Goal: Task Accomplishment & Management: Manage account settings

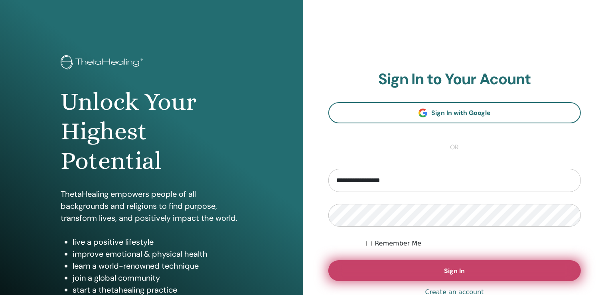
type input "**********"
click at [467, 271] on button "Sign In" at bounding box center [454, 270] width 253 height 21
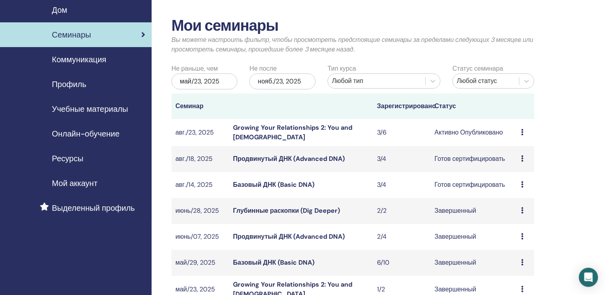
scroll to position [42, 0]
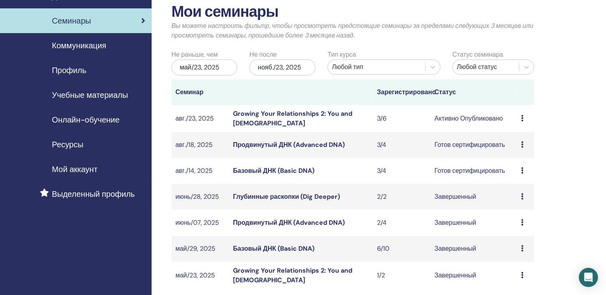
click at [318, 144] on link "Продвинутый ДНК (Advanced DNA)" at bounding box center [289, 144] width 112 height 8
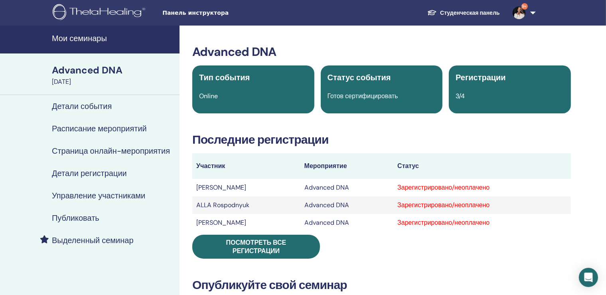
scroll to position [42, 0]
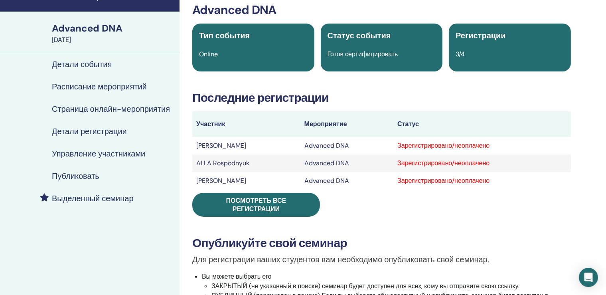
click at [124, 154] on h4 "Управление участниками" at bounding box center [98, 154] width 93 height 10
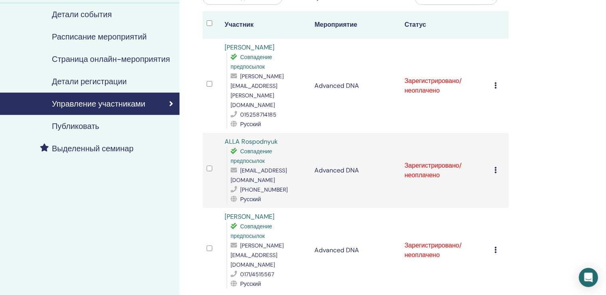
scroll to position [84, 0]
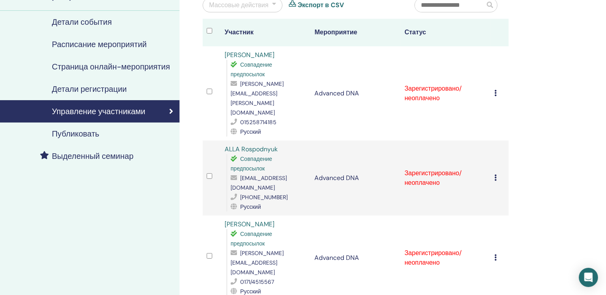
click at [497, 254] on icon at bounding box center [496, 257] width 2 height 6
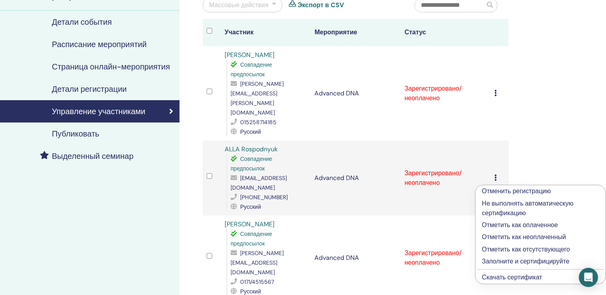
click at [527, 223] on p "Отметить как оплаченное" at bounding box center [540, 225] width 117 height 10
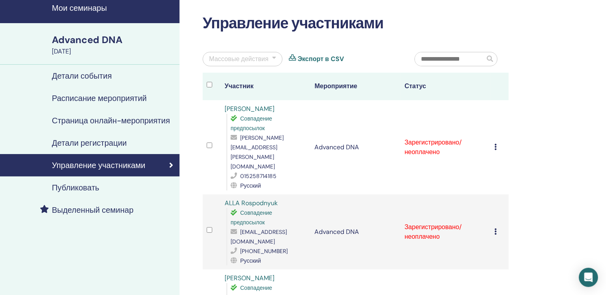
scroll to position [42, 0]
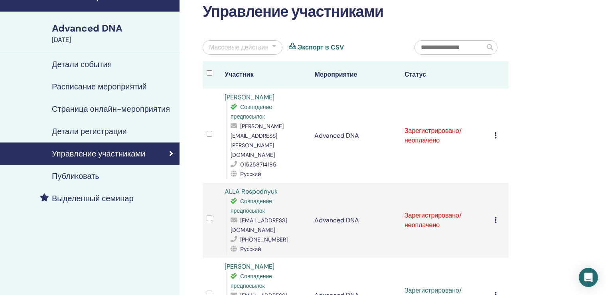
click at [497, 217] on icon at bounding box center [496, 220] width 2 height 6
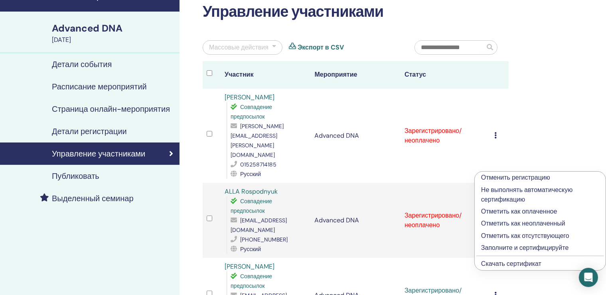
click at [518, 211] on p "Отметить как оплаченное" at bounding box center [540, 212] width 118 height 10
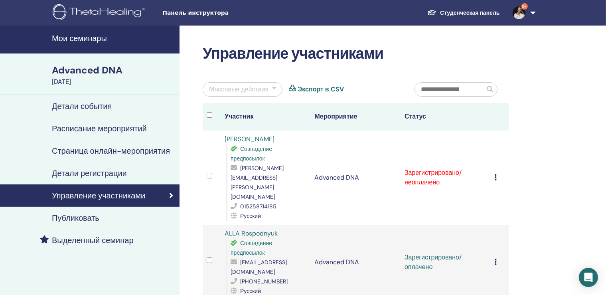
click at [497, 174] on icon at bounding box center [496, 177] width 2 height 6
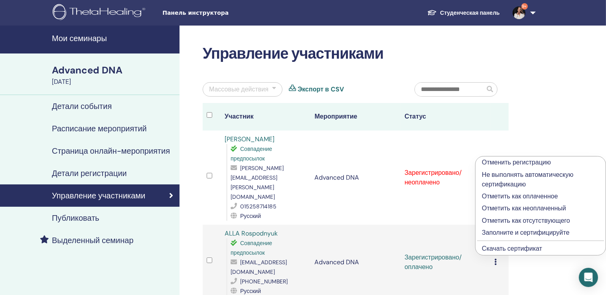
click at [522, 195] on p "Отметить как оплаченное" at bounding box center [540, 196] width 117 height 10
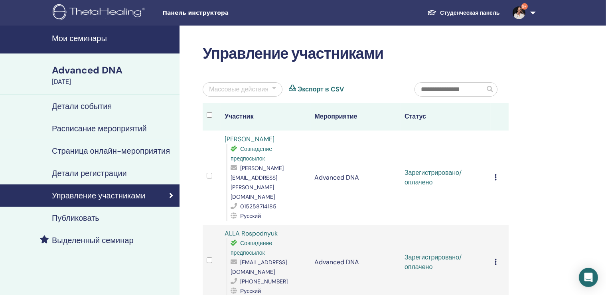
click at [95, 38] on h4 "Мои семинары" at bounding box center [113, 39] width 123 height 10
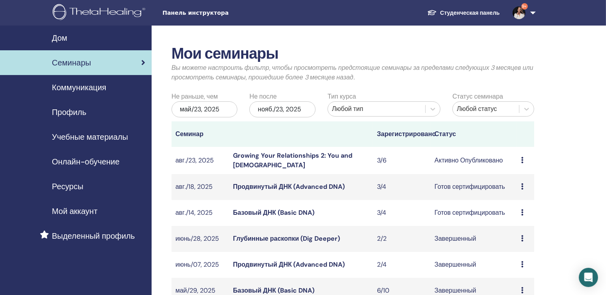
click at [310, 158] on link "Growing Your Relationships 2: You and God" at bounding box center [292, 160] width 119 height 18
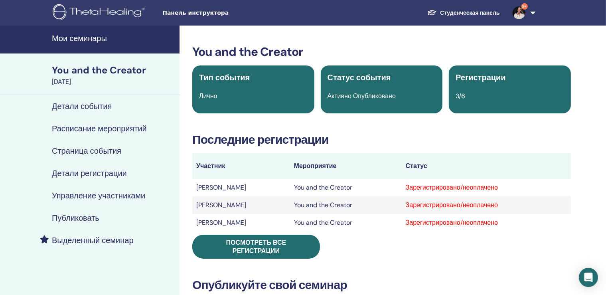
click at [133, 195] on h4 "Управление участниками" at bounding box center [98, 196] width 93 height 10
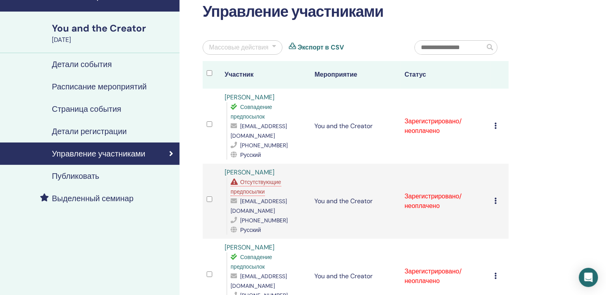
scroll to position [84, 0]
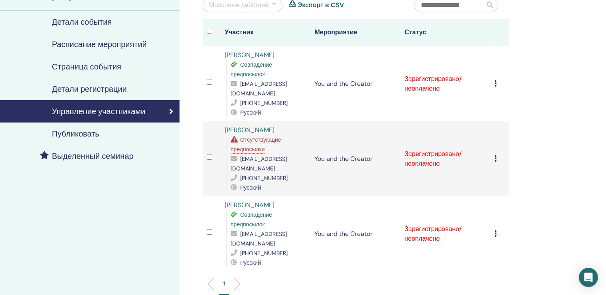
click at [497, 230] on icon at bounding box center [496, 233] width 2 height 6
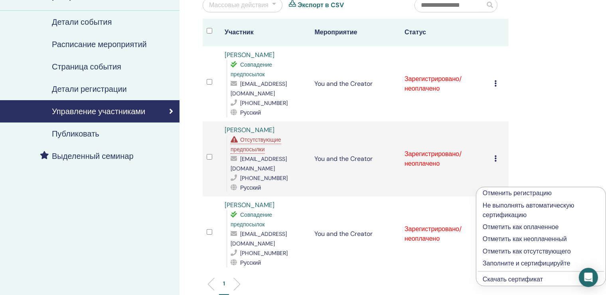
click at [510, 227] on p "Отметить как оплаченное" at bounding box center [541, 227] width 116 height 10
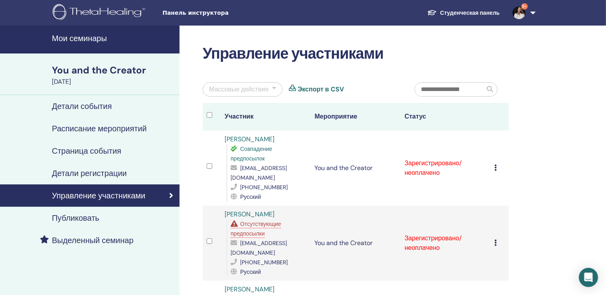
click at [496, 213] on td "Отменить регистрацию Не выполнять автоматическую сертификацию Отметить как опла…" at bounding box center [500, 242] width 18 height 75
click at [497, 239] on icon at bounding box center [496, 242] width 2 height 6
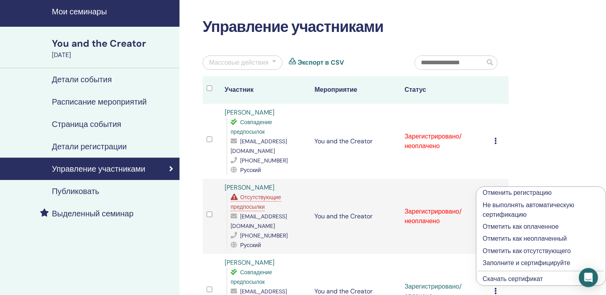
scroll to position [42, 0]
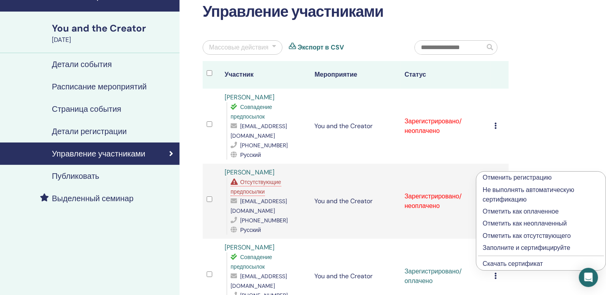
click at [517, 211] on p "Отметить как оплаченное" at bounding box center [541, 212] width 116 height 10
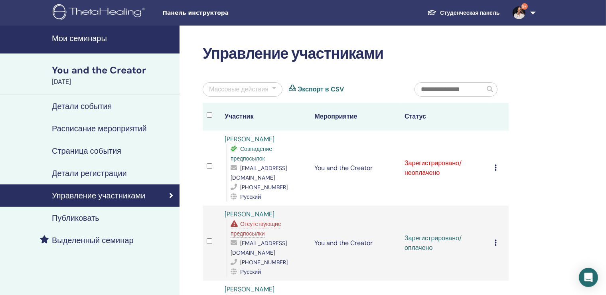
click at [497, 164] on icon at bounding box center [496, 167] width 2 height 6
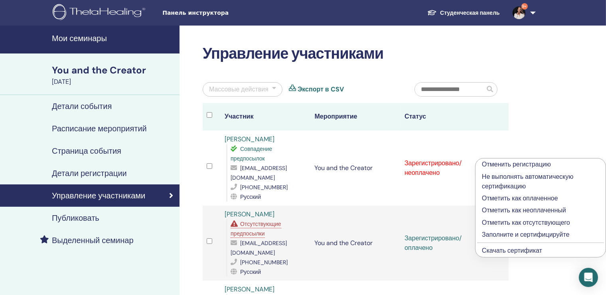
click at [521, 197] on p "Отметить как оплаченное" at bounding box center [540, 198] width 117 height 10
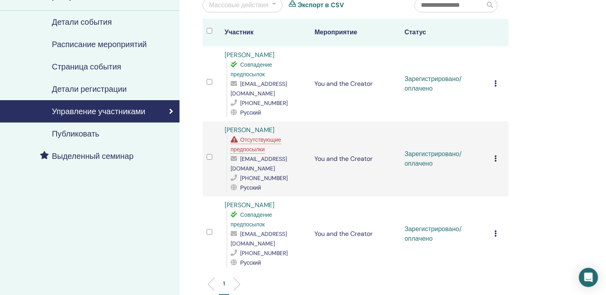
scroll to position [42, 0]
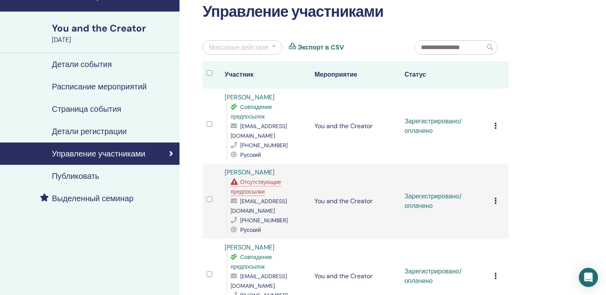
click at [500, 271] on div "Отменить регистрацию Не выполнять автоматическую сертификацию Отметить как опла…" at bounding box center [500, 276] width 10 height 10
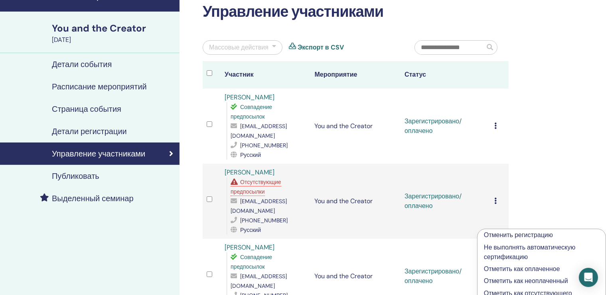
scroll to position [126, 0]
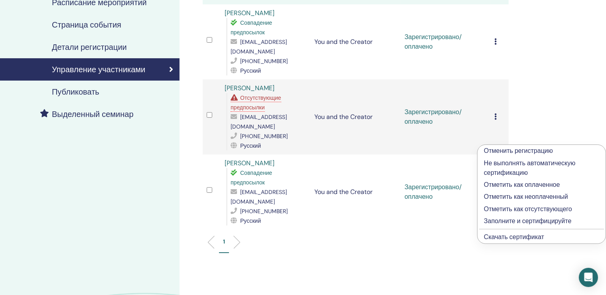
click at [524, 236] on link "Скачать сертификат" at bounding box center [514, 237] width 60 height 8
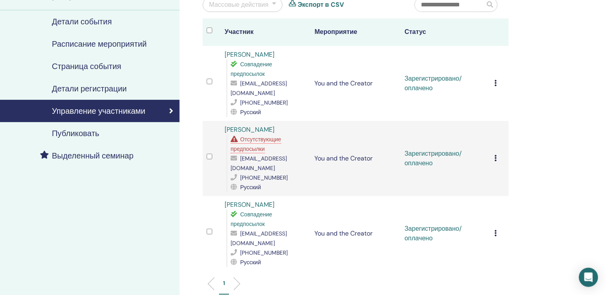
scroll to position [84, 0]
click at [497, 130] on td "Отменить регистрацию Не выполнять автоматическую сертификацию Отметить как опла…" at bounding box center [500, 158] width 18 height 75
click at [497, 155] on icon at bounding box center [496, 158] width 2 height 6
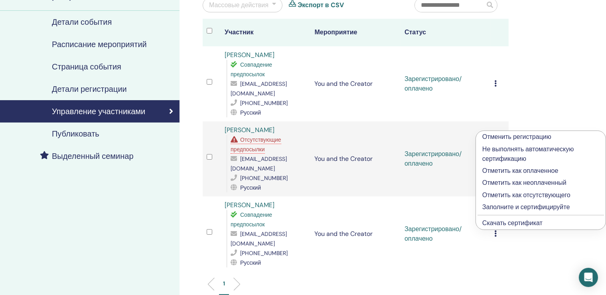
click at [514, 223] on link "Скачать сертификат" at bounding box center [512, 223] width 60 height 8
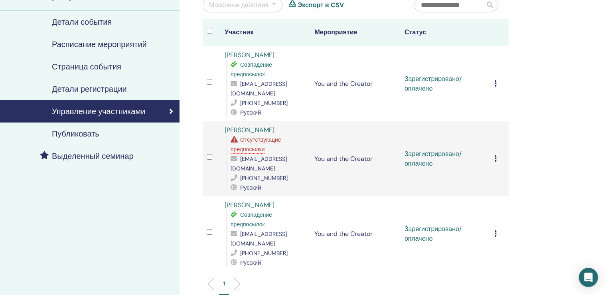
click at [497, 80] on icon at bounding box center [496, 83] width 2 height 6
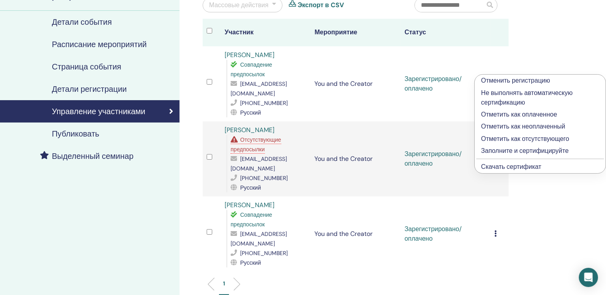
click at [518, 167] on link "Скачать сертификат" at bounding box center [511, 166] width 60 height 8
